Goal: Information Seeking & Learning: Find specific page/section

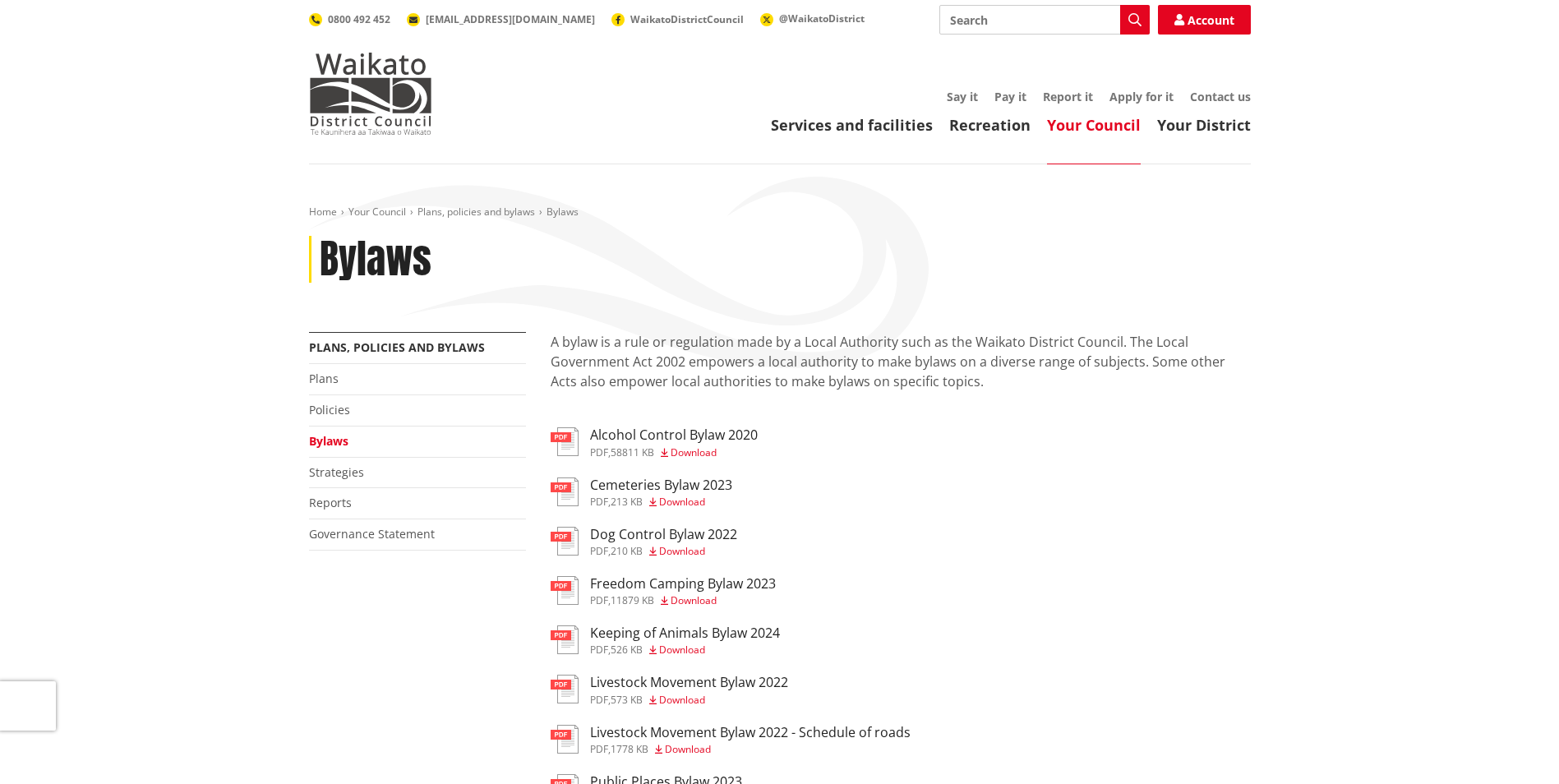
click at [145, 98] on header "Toggle search Toggle navigation Services and facilities Recreation Your Council…" at bounding box center [779, 82] width 1559 height 164
click at [173, 563] on div "Home Your Council Plans, policies and bylaws Bylaws Bylaws More from this secti…" at bounding box center [779, 740] width 1559 height 1151
click at [195, 93] on header "Toggle search Toggle navigation Services and facilities Recreation Your Council…" at bounding box center [779, 82] width 1559 height 164
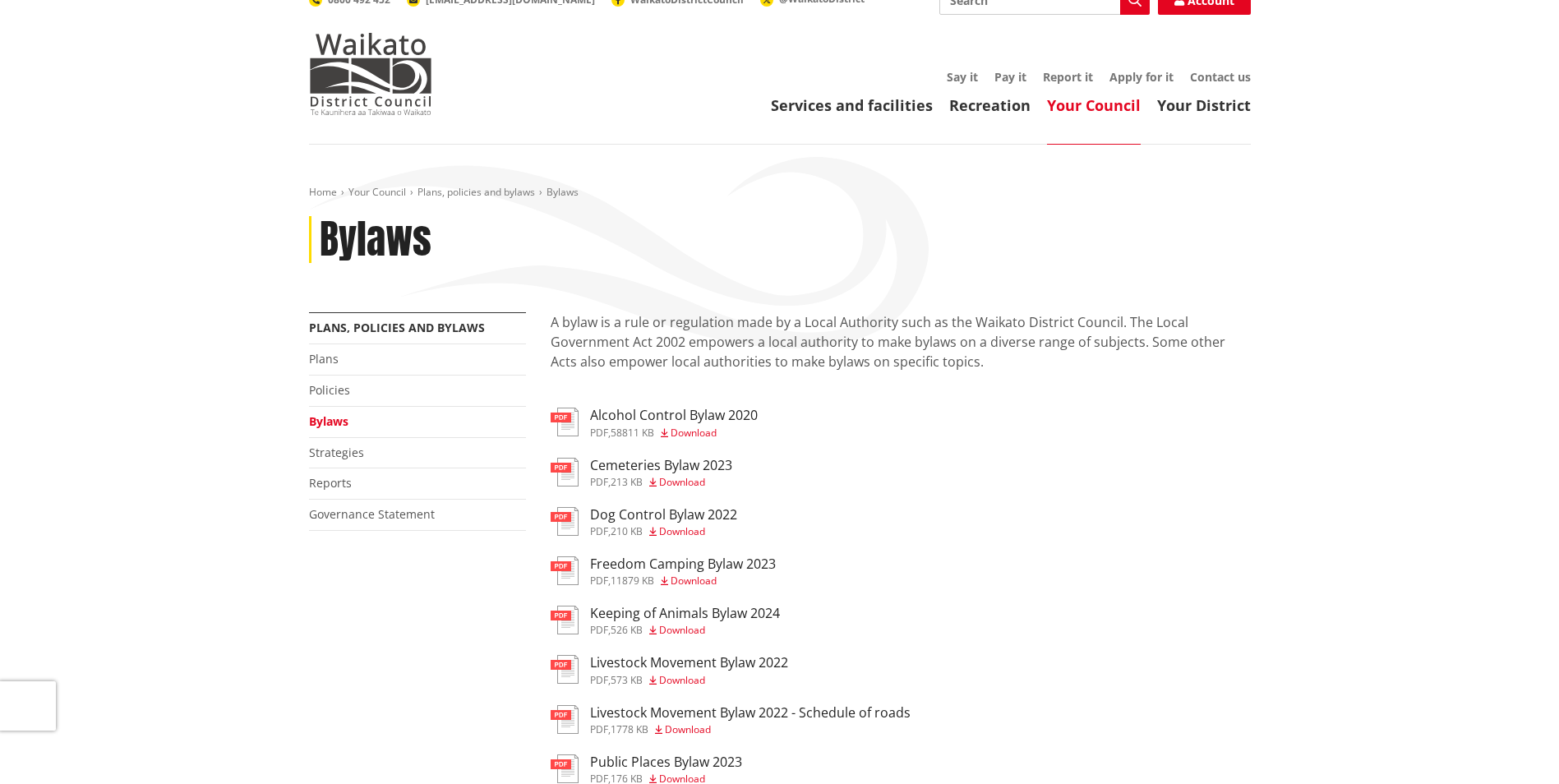
click at [140, 125] on header "Toggle search Toggle navigation Services and facilities Recreation Your Council…" at bounding box center [779, 62] width 1559 height 164
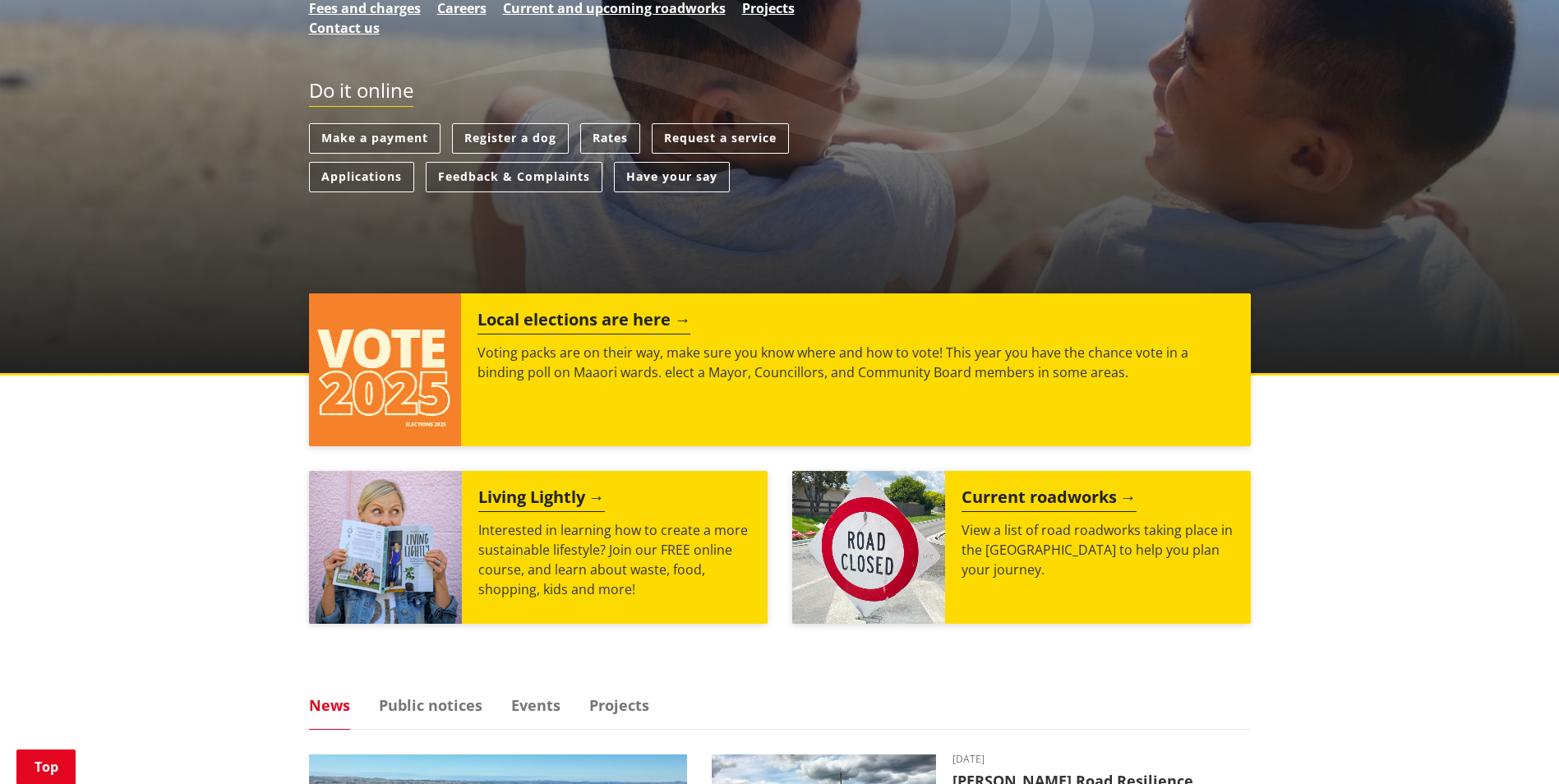
scroll to position [453, 0]
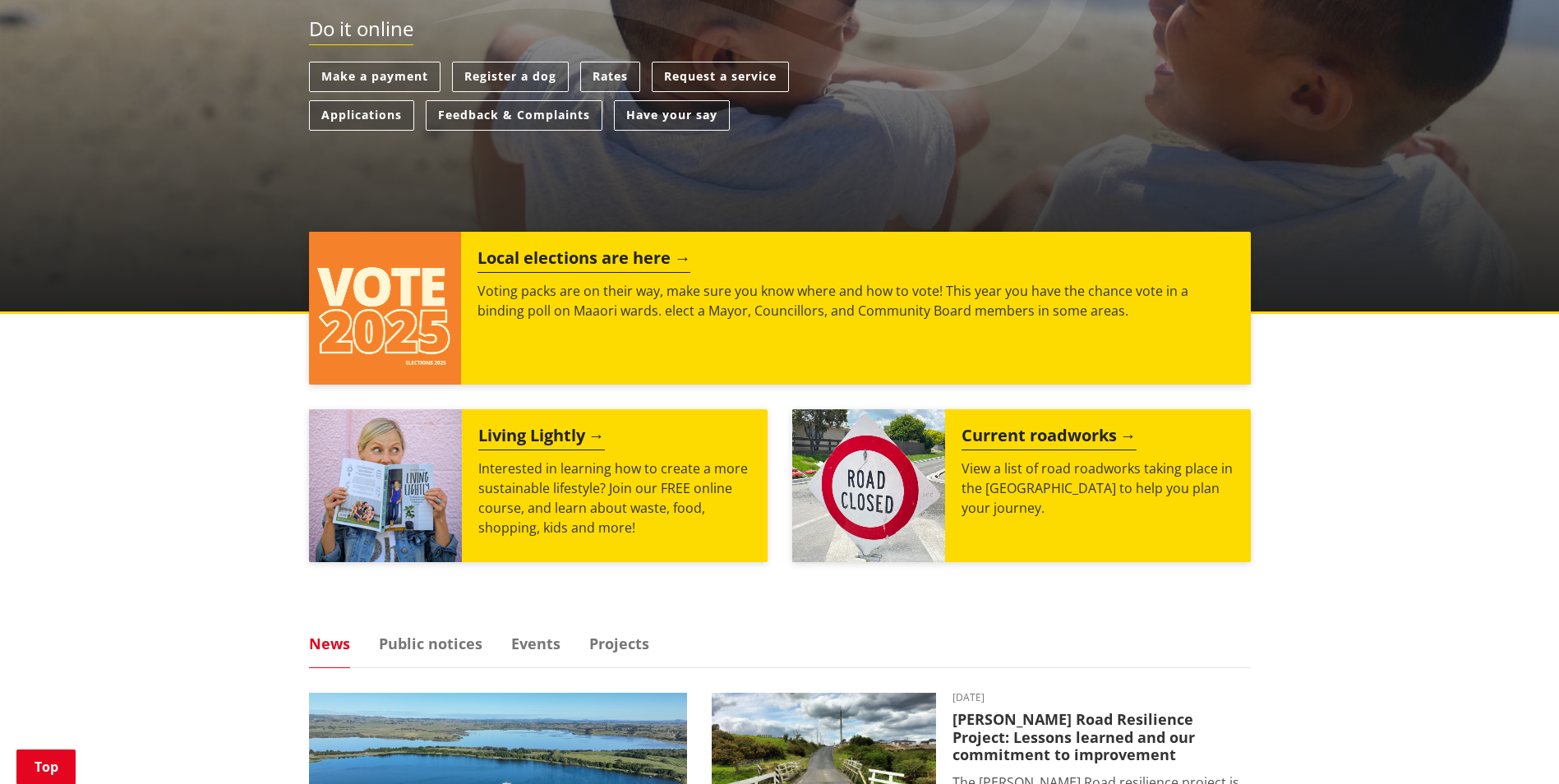
click at [557, 252] on h2 "Local elections are here" at bounding box center [583, 261] width 212 height 25
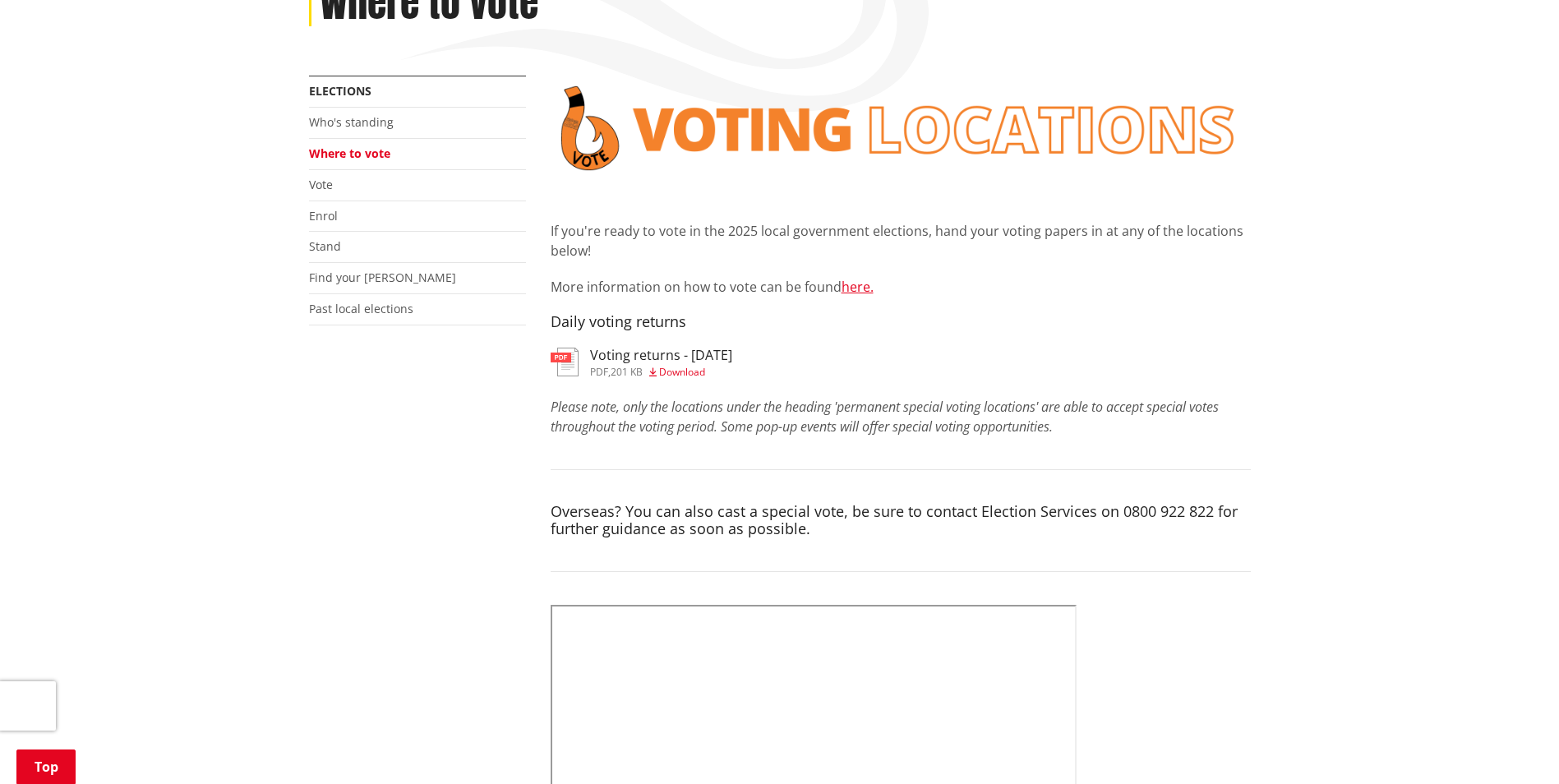
scroll to position [248, 0]
